Goal: Information Seeking & Learning: Learn about a topic

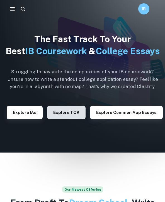
click at [77, 119] on button "Explore TOK" at bounding box center [66, 112] width 38 height 13
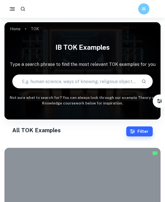
click at [67, 80] on input "text" at bounding box center [75, 82] width 124 height 16
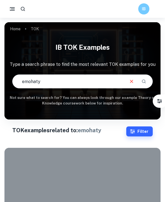
click at [40, 81] on input "emohaty" at bounding box center [68, 82] width 111 height 16
type input "emphathy"
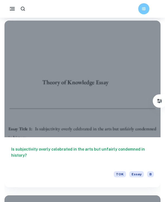
scroll to position [1333, 0]
click at [98, 150] on h6 "Is subjectivity overly celebrated in the arts but unfairly condemned in history?" at bounding box center [82, 155] width 143 height 18
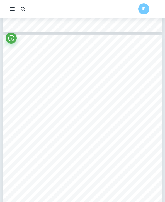
scroll to position [937, 0]
